Goal: Information Seeking & Learning: Learn about a topic

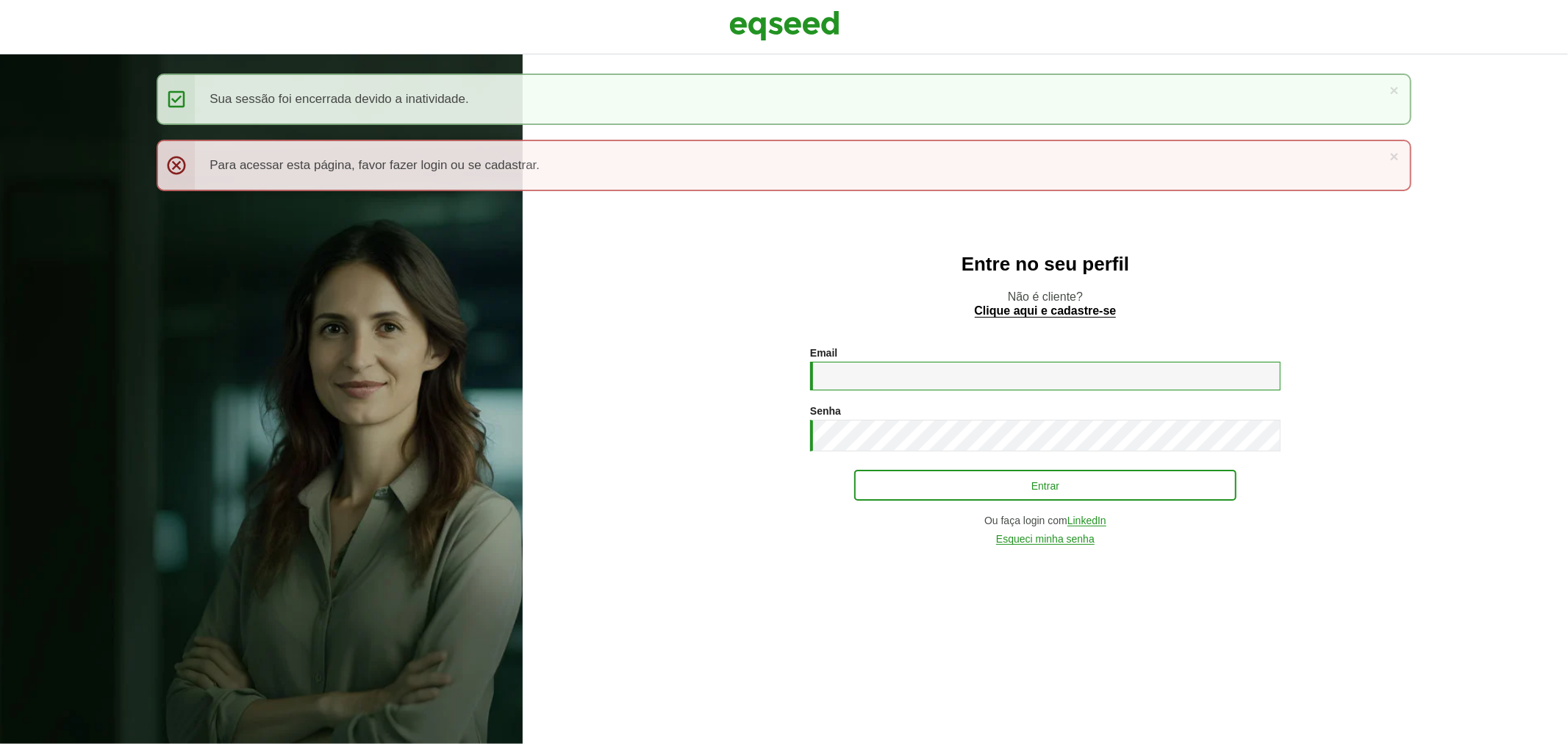
type input "**********"
click at [928, 479] on button "Entrar" at bounding box center [1045, 485] width 382 height 28
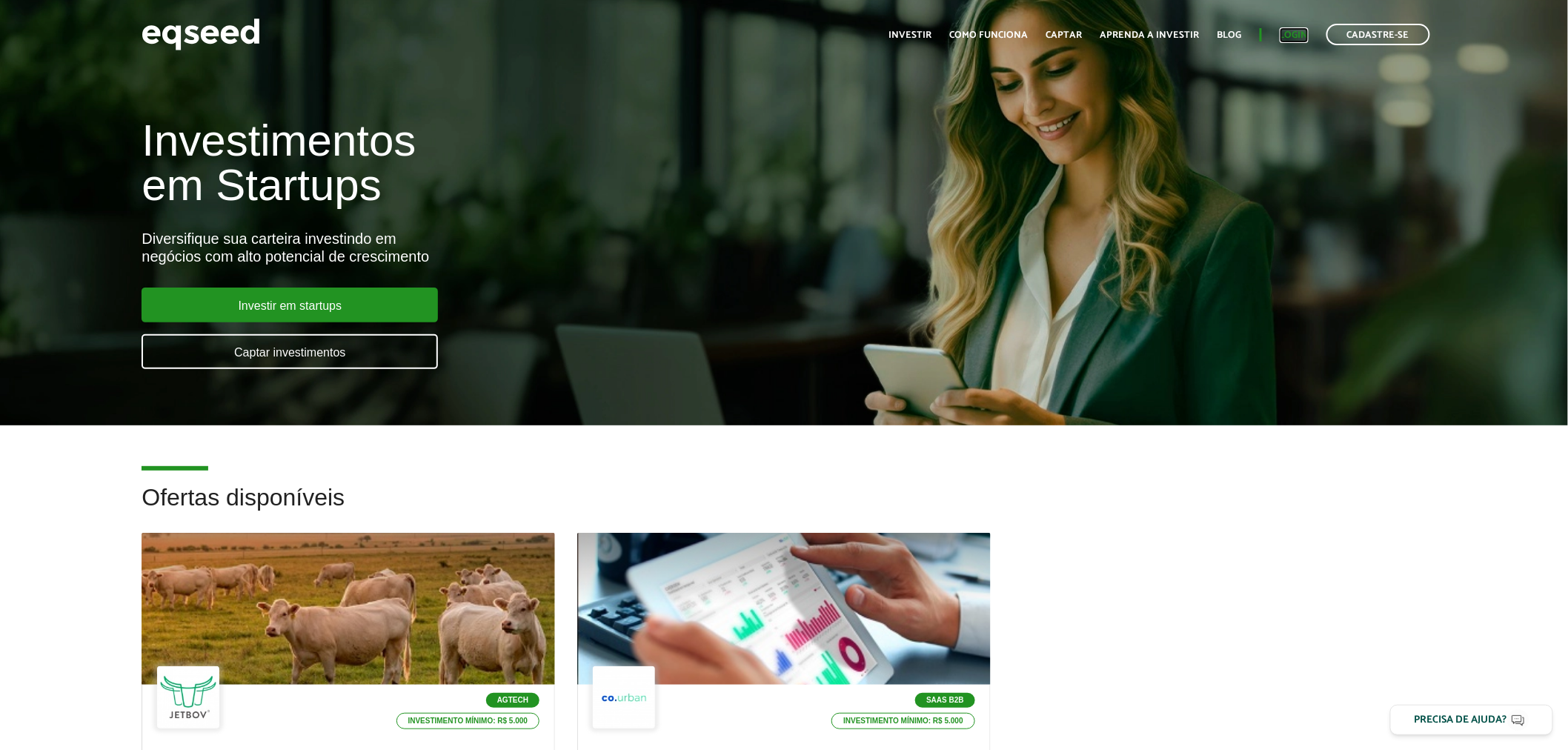
click at [1293, 30] on link "Login" at bounding box center [1294, 35] width 29 height 10
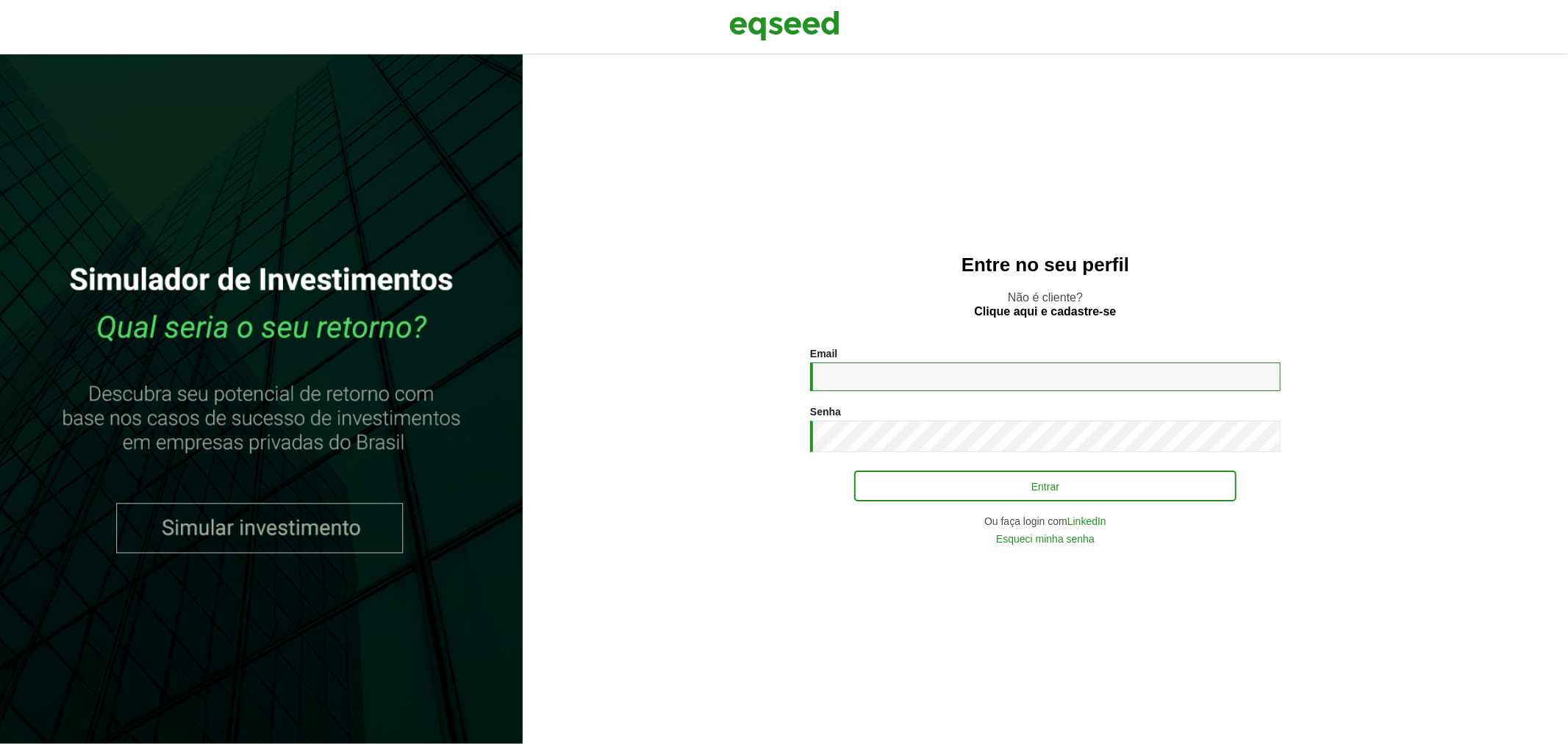
type input "**********"
click at [923, 485] on button "Entrar" at bounding box center [1045, 486] width 382 height 28
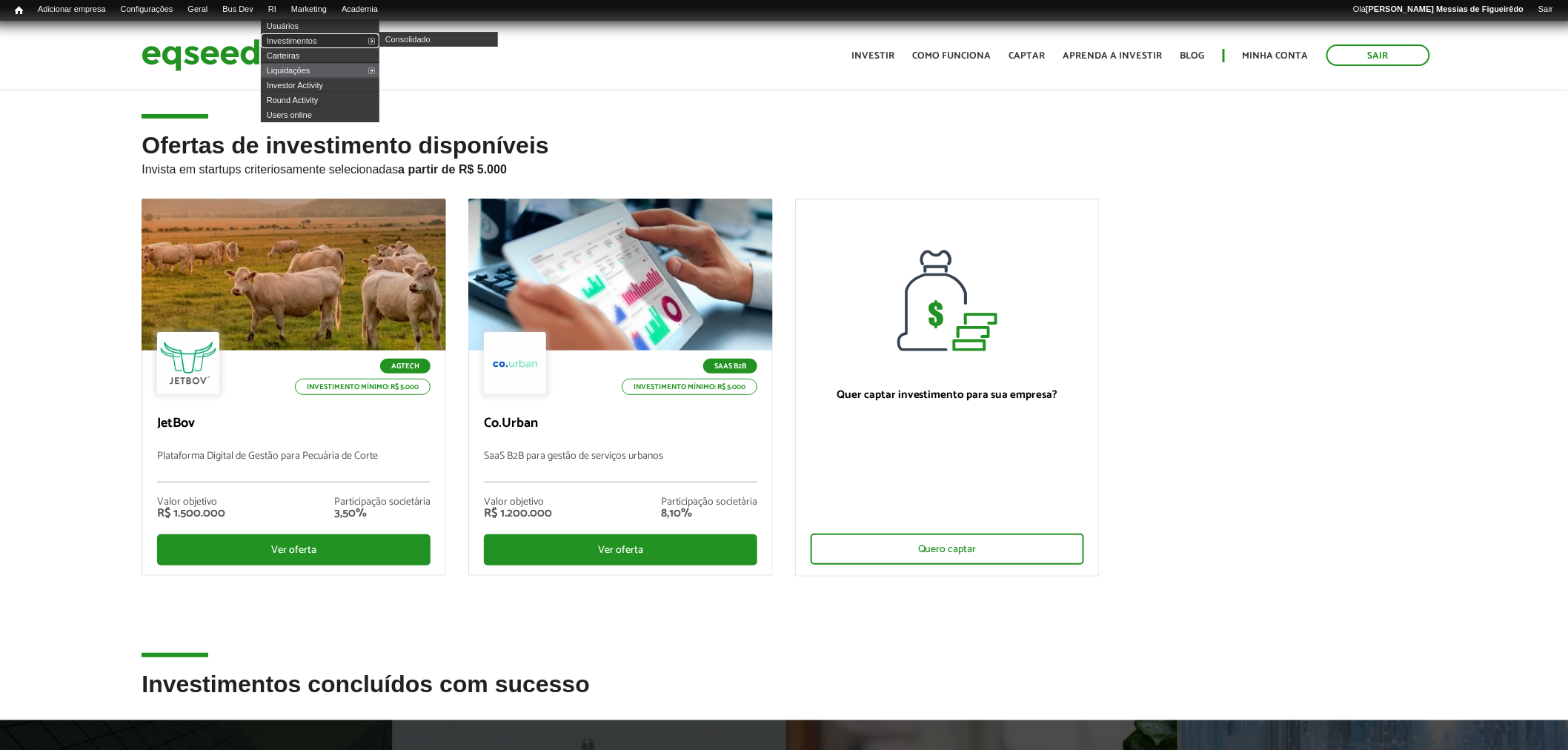
click at [301, 37] on link "Investimentos" at bounding box center [320, 41] width 119 height 15
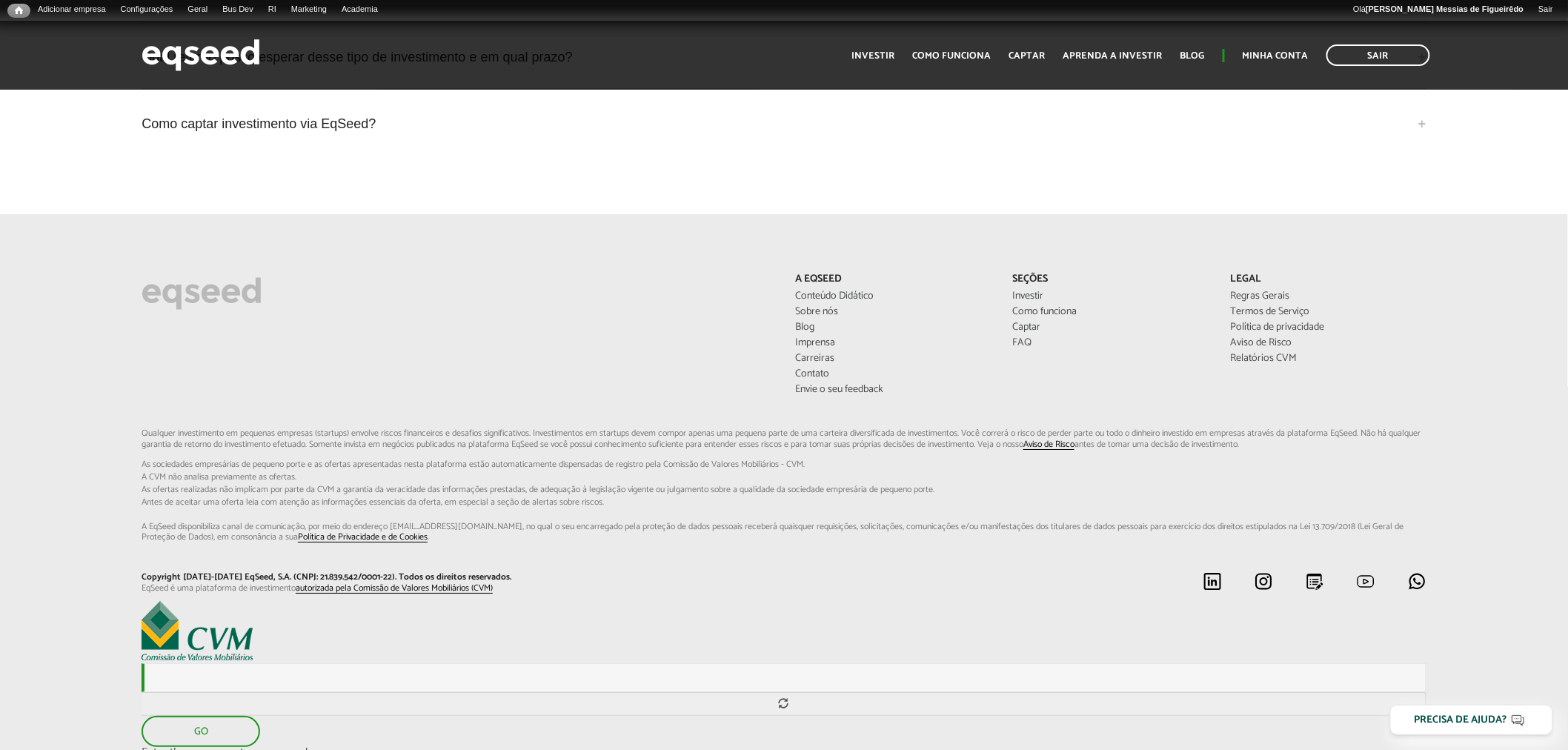
scroll to position [4369, 0]
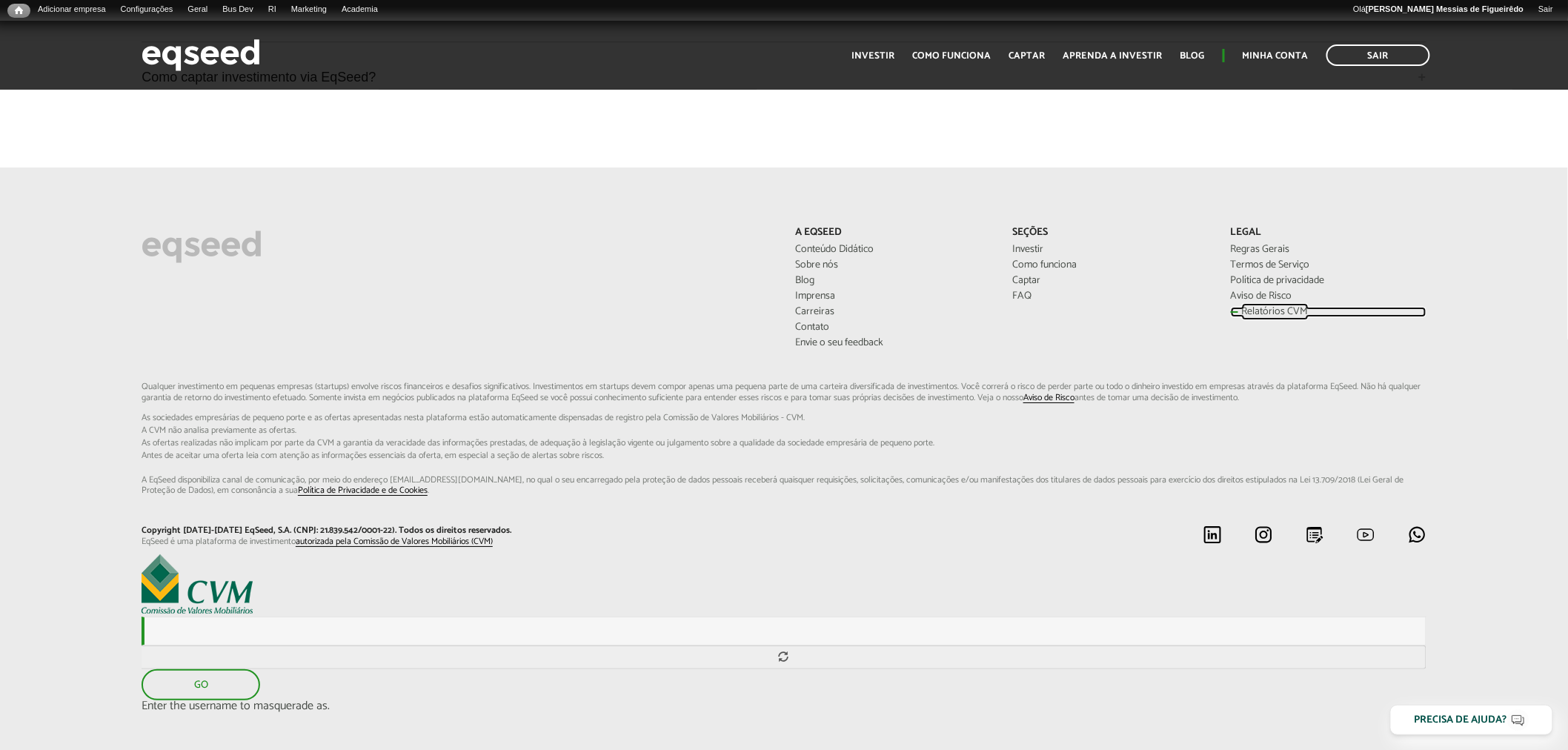
click at [1238, 307] on link "Relatórios CVM" at bounding box center [1329, 311] width 196 height 11
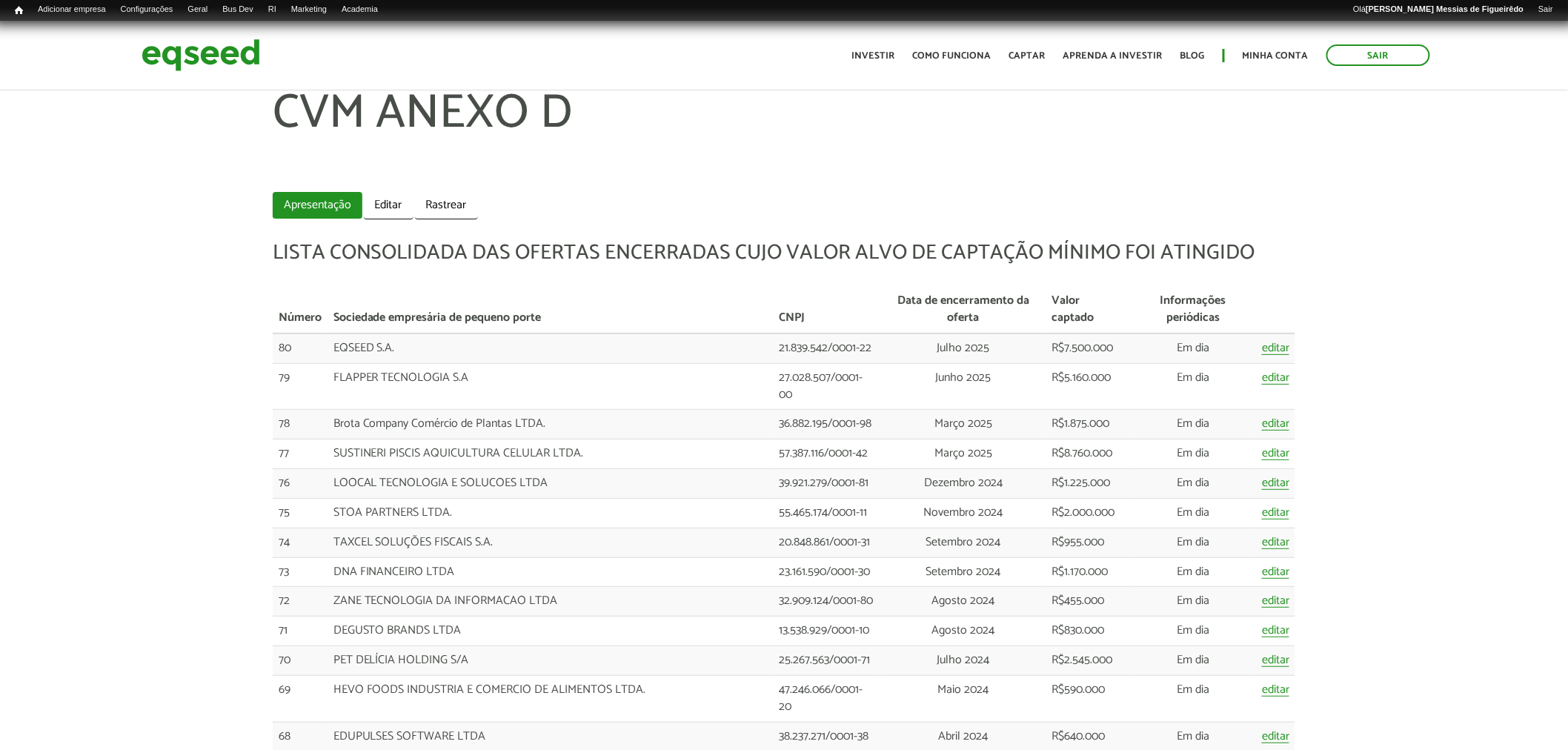
click at [1010, 159] on h1 "CVM ANEXO D" at bounding box center [784, 137] width 1024 height 97
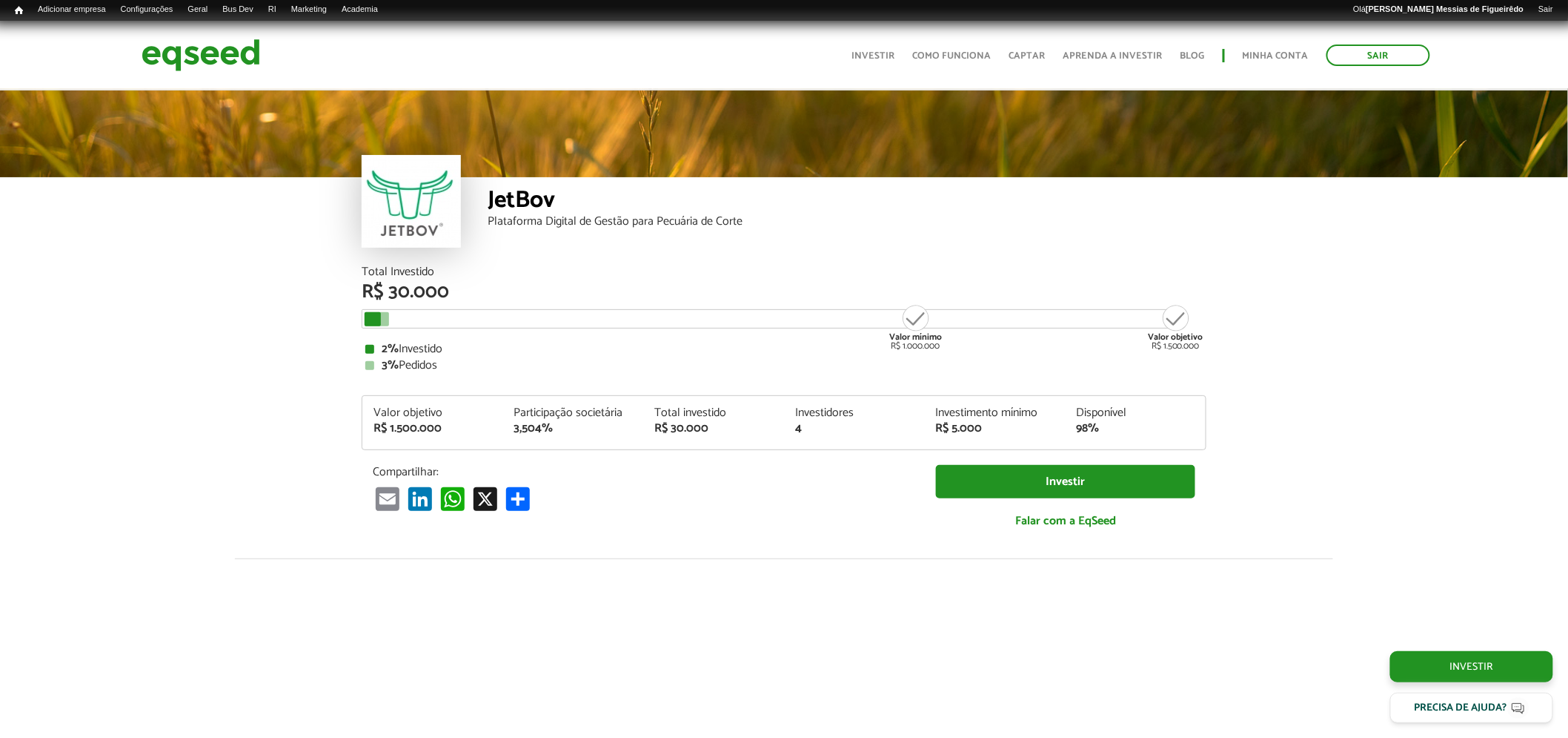
scroll to position [1747, 0]
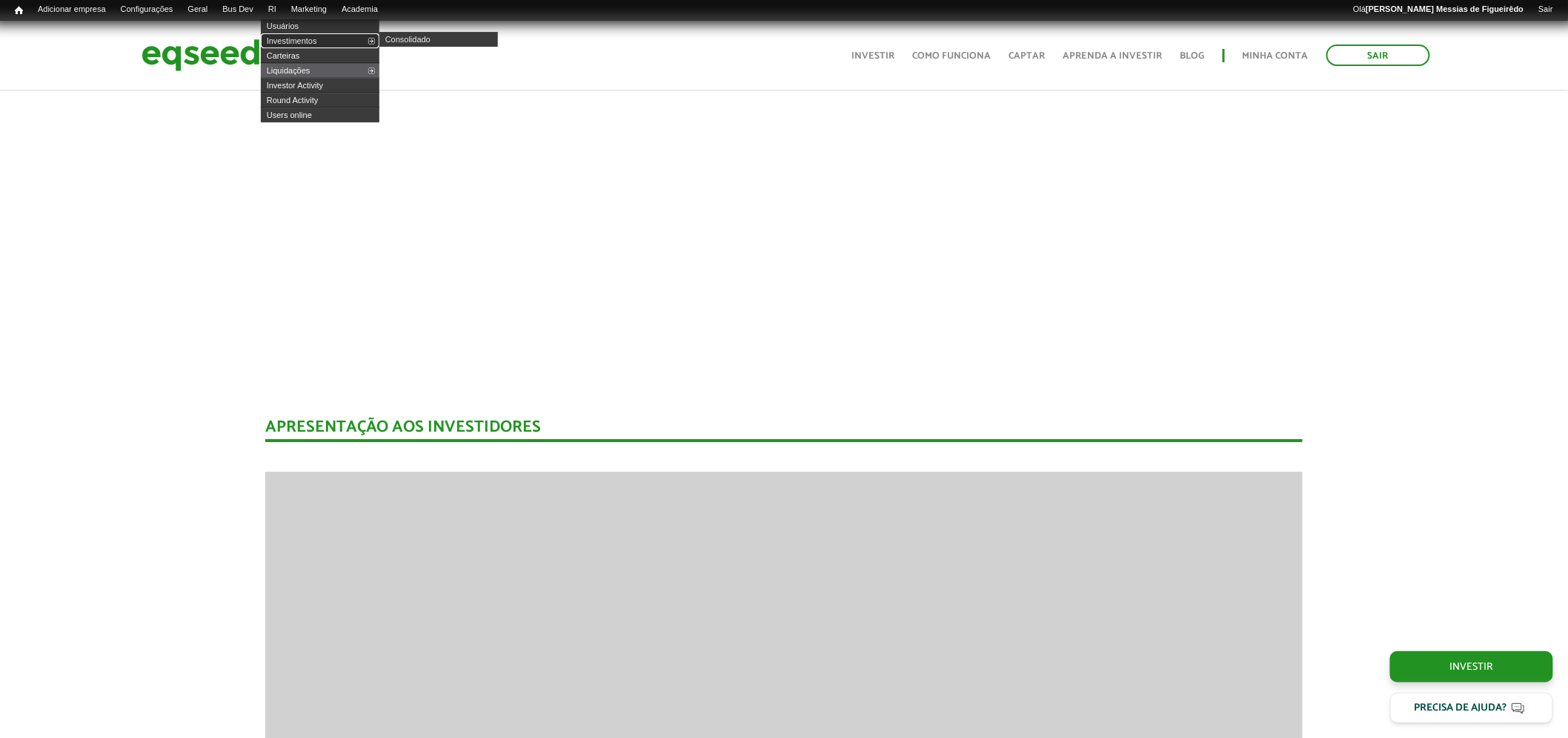
click at [307, 43] on link "Investimentos" at bounding box center [320, 41] width 119 height 15
